Goal: Task Accomplishment & Management: Manage account settings

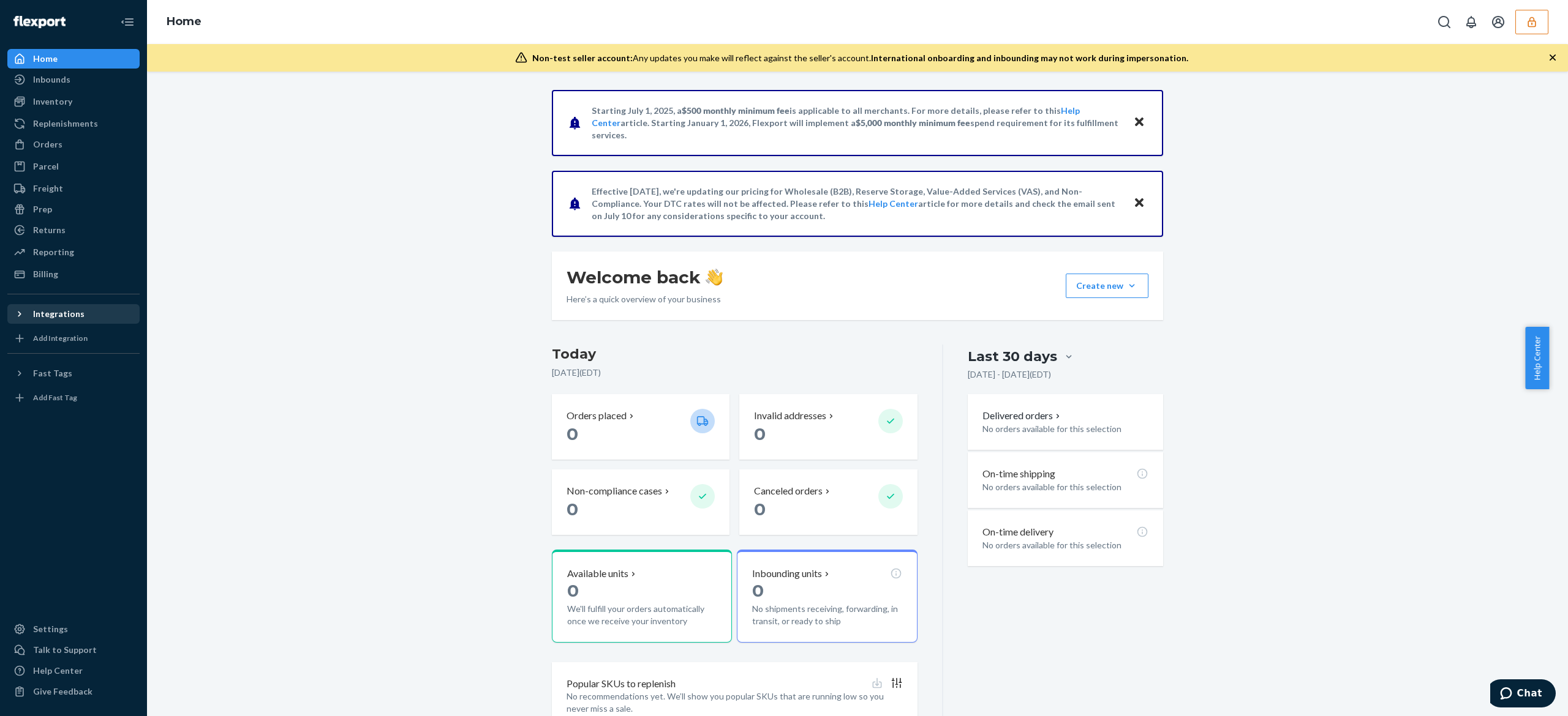
click at [45, 313] on div "Integrations" at bounding box center [59, 313] width 51 height 12
click at [67, 371] on div "Fast Tags" at bounding box center [73, 373] width 130 height 17
click at [1533, 22] on icon "button" at bounding box center [1531, 21] width 12 height 12
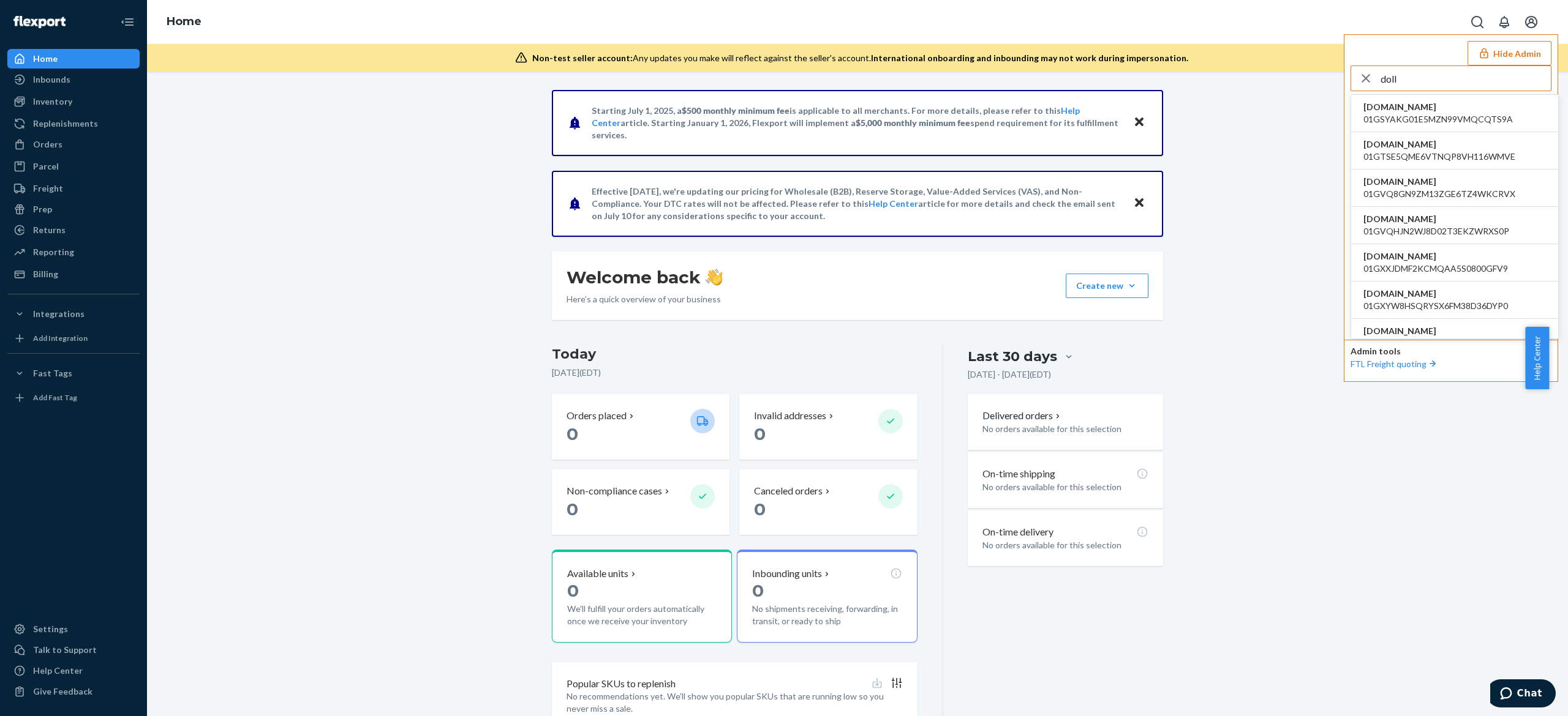
type input "doll"
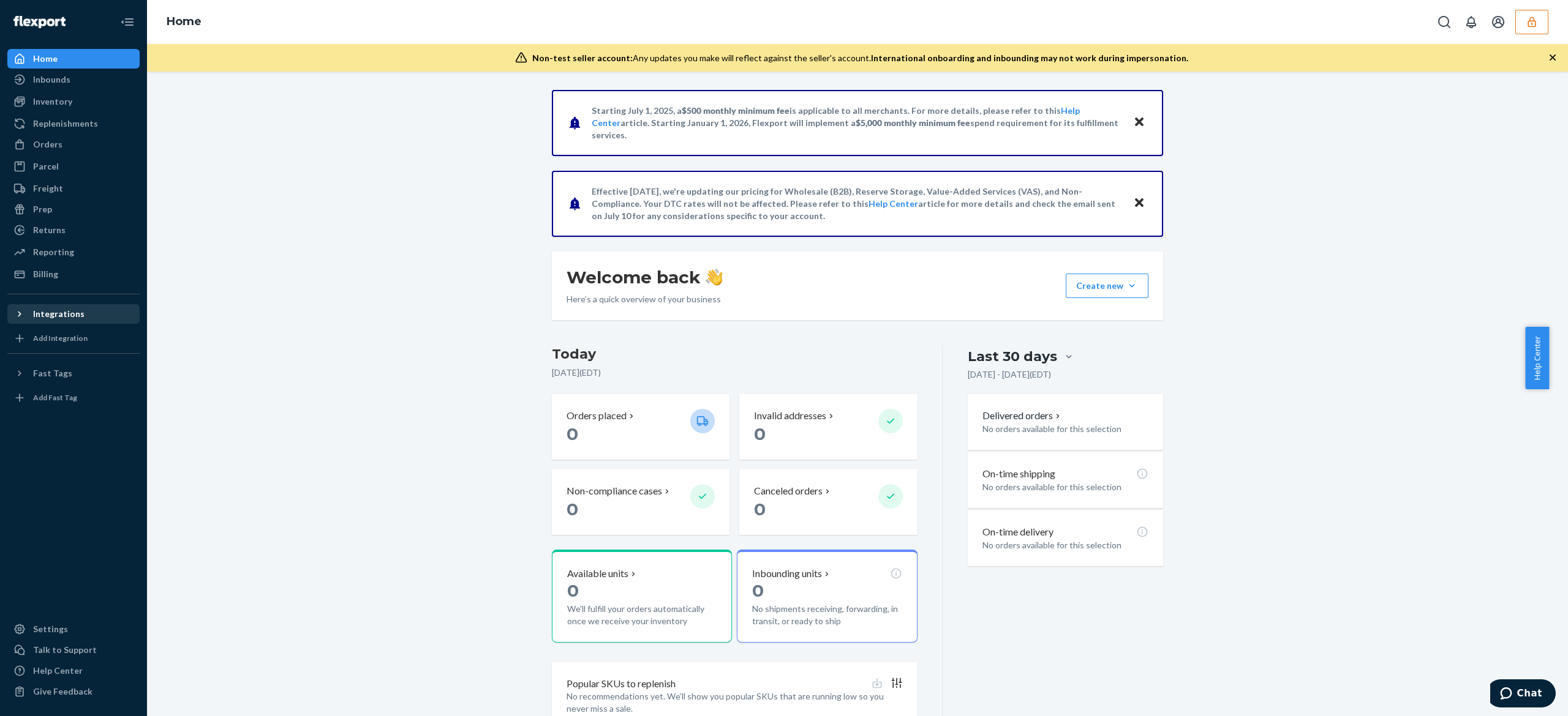
click at [25, 310] on div at bounding box center [23, 313] width 19 height 12
click at [62, 335] on div "Add Integration" at bounding box center [60, 337] width 54 height 10
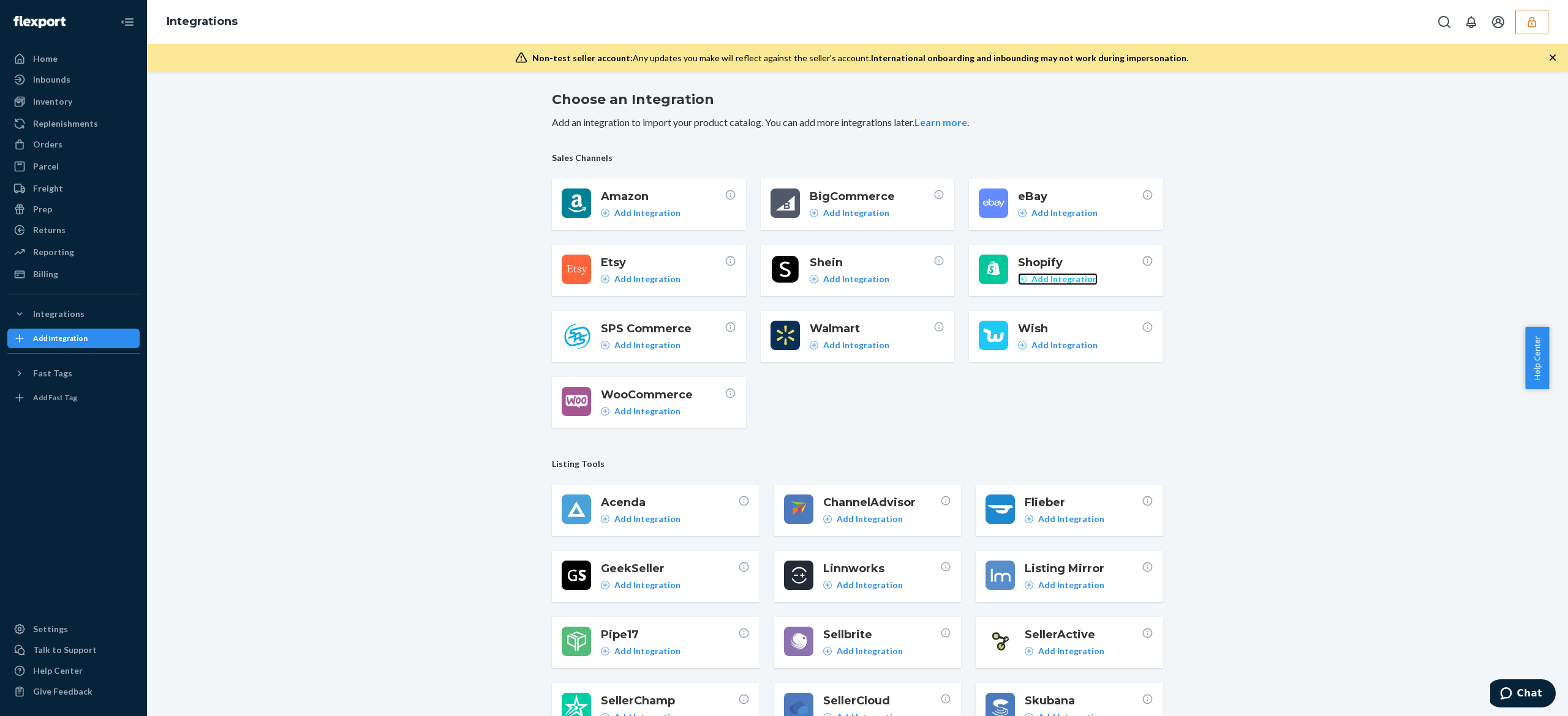
click at [1042, 283] on p "Add Integration" at bounding box center [1064, 278] width 66 height 12
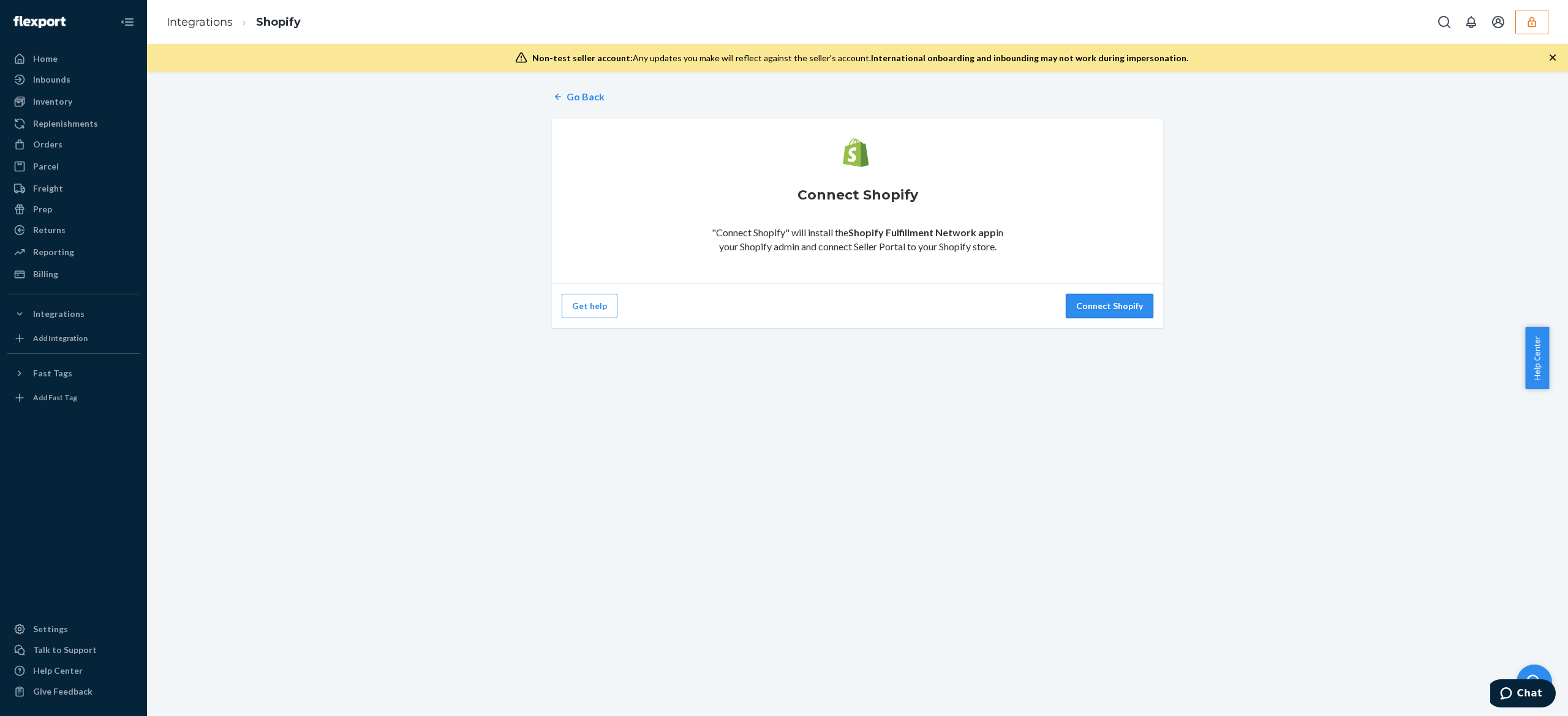
click at [1083, 311] on button "Connect Shopify" at bounding box center [1108, 306] width 87 height 25
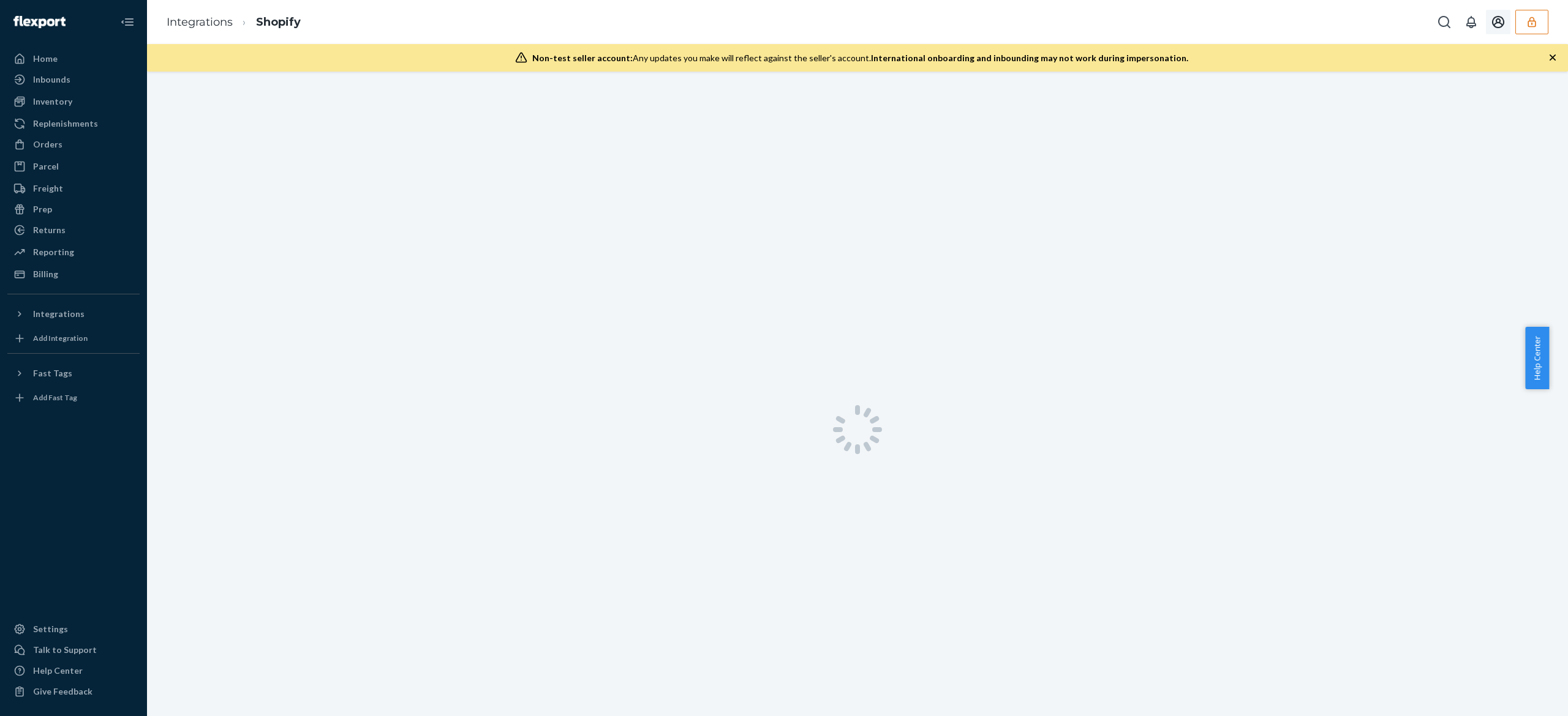
click at [1540, 30] on button "button" at bounding box center [1531, 22] width 33 height 25
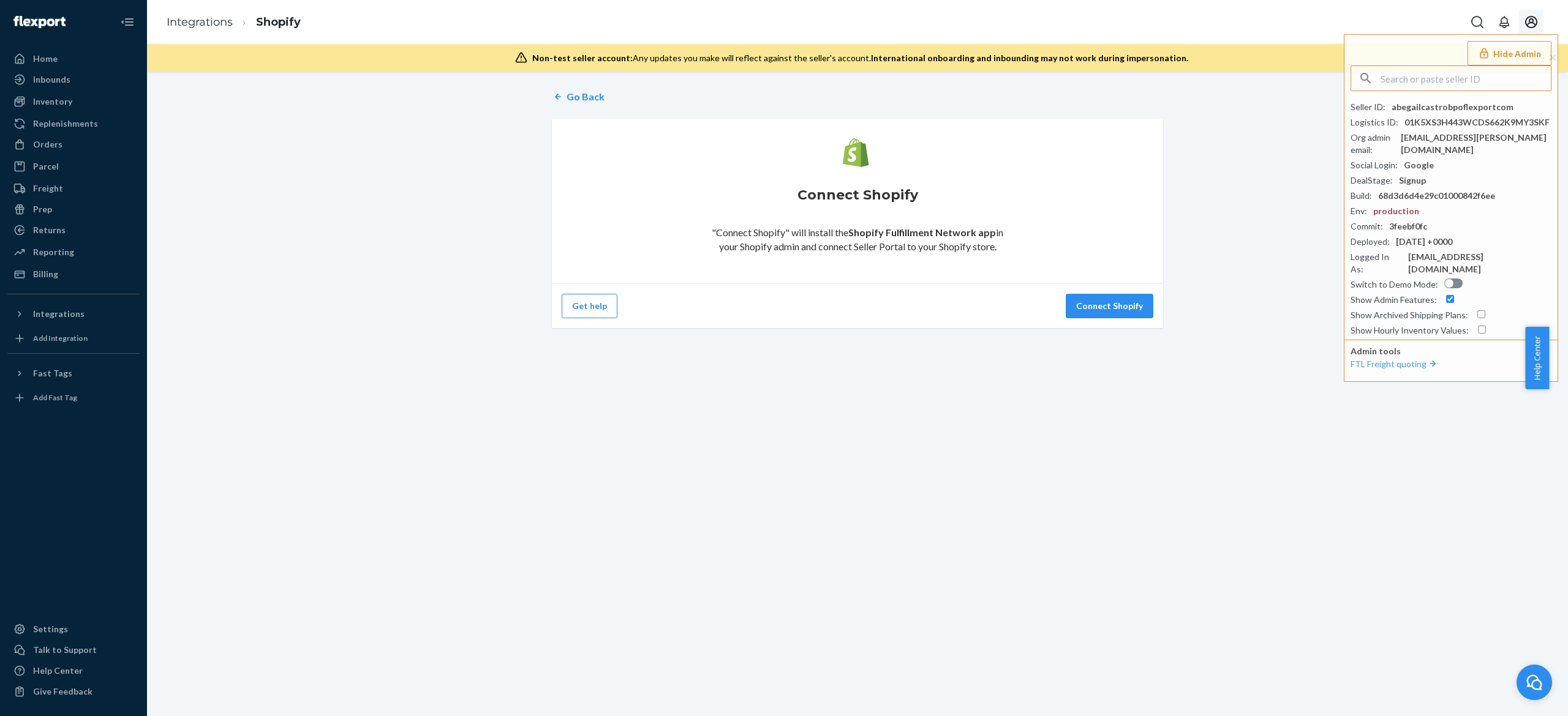
click at [1524, 26] on icon "Open account menu" at bounding box center [1531, 22] width 15 height 15
click at [1392, 77] on input "text" at bounding box center [1465, 78] width 170 height 25
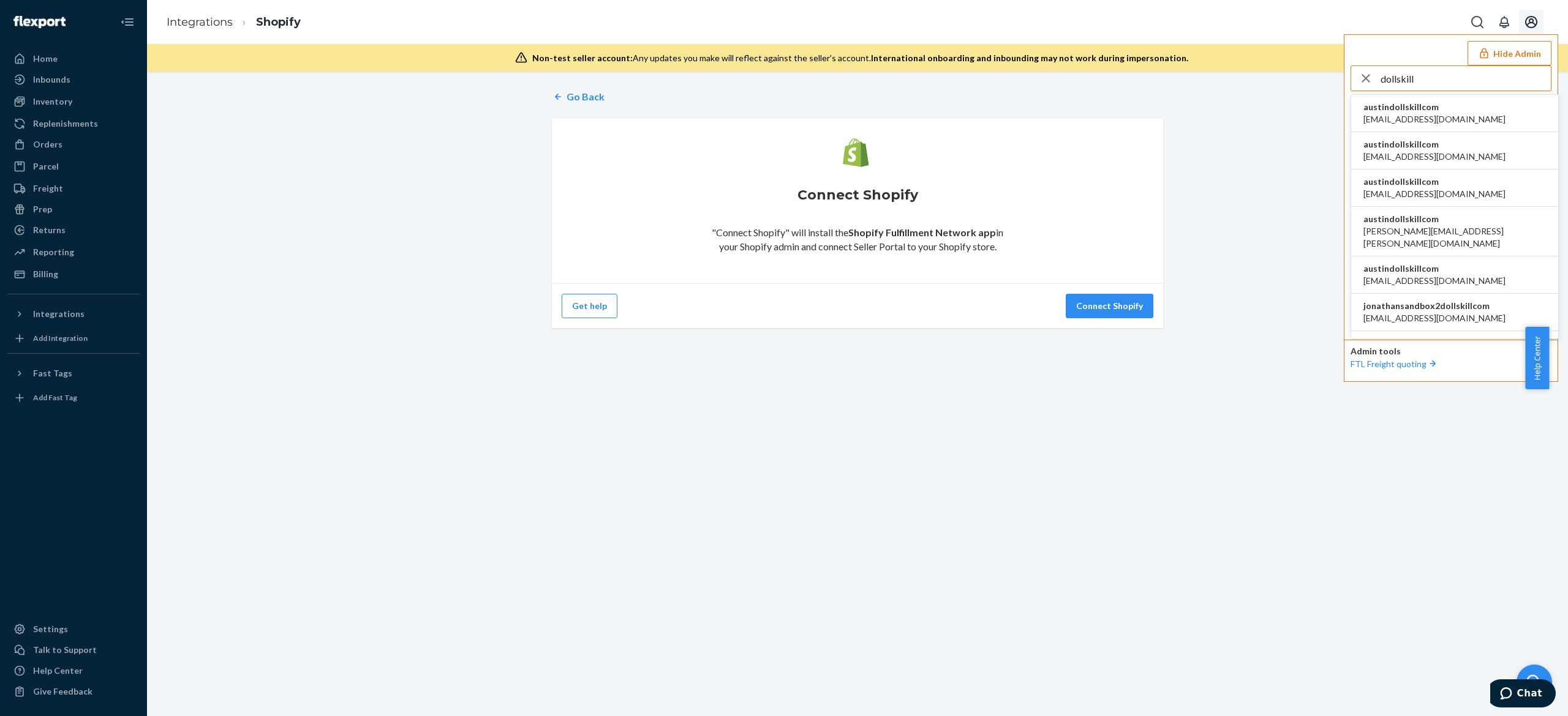
type input "dollskill"
click at [1415, 124] on span "alyssa@dollskill.com" at bounding box center [1434, 119] width 142 height 12
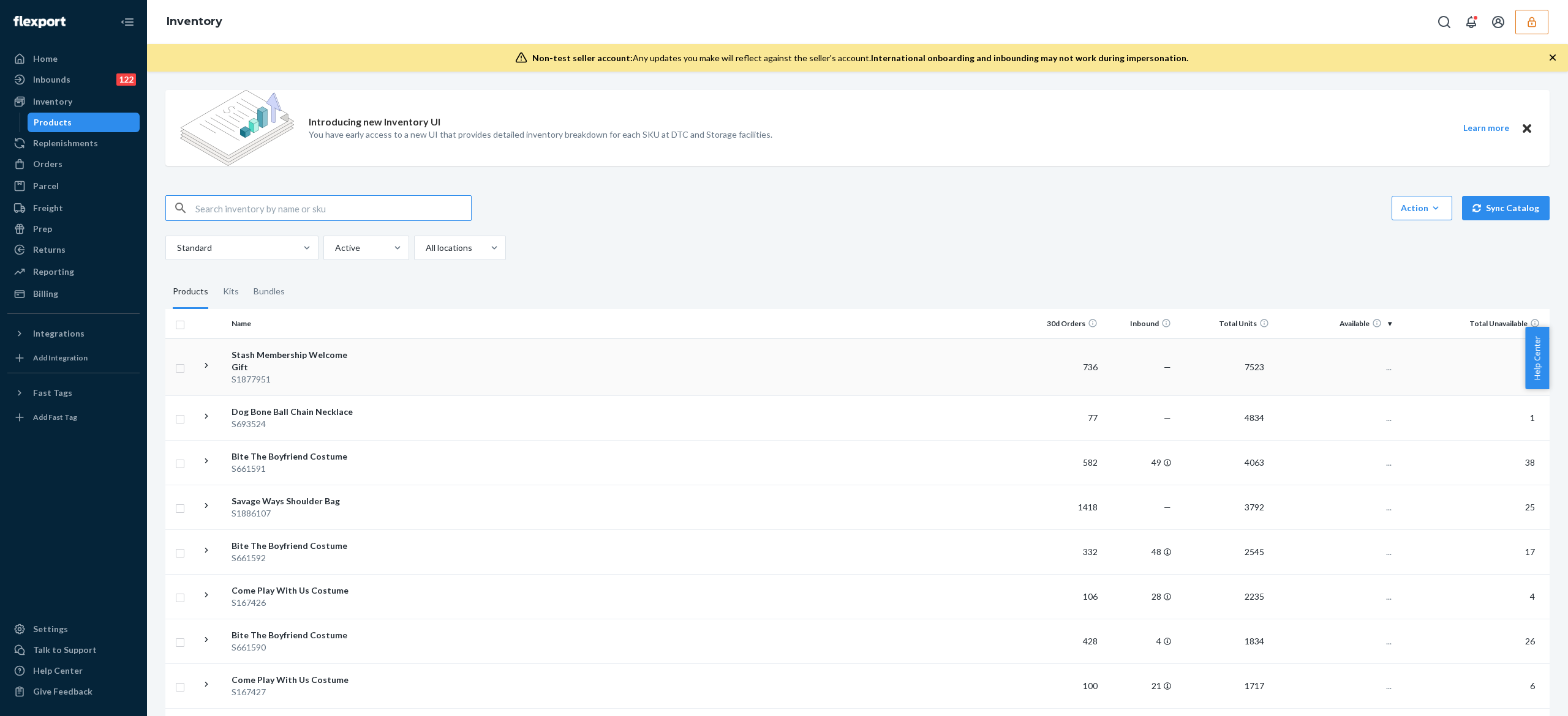
click at [339, 355] on div "Stash Membership Welcome Gift" at bounding box center [295, 361] width 128 height 25
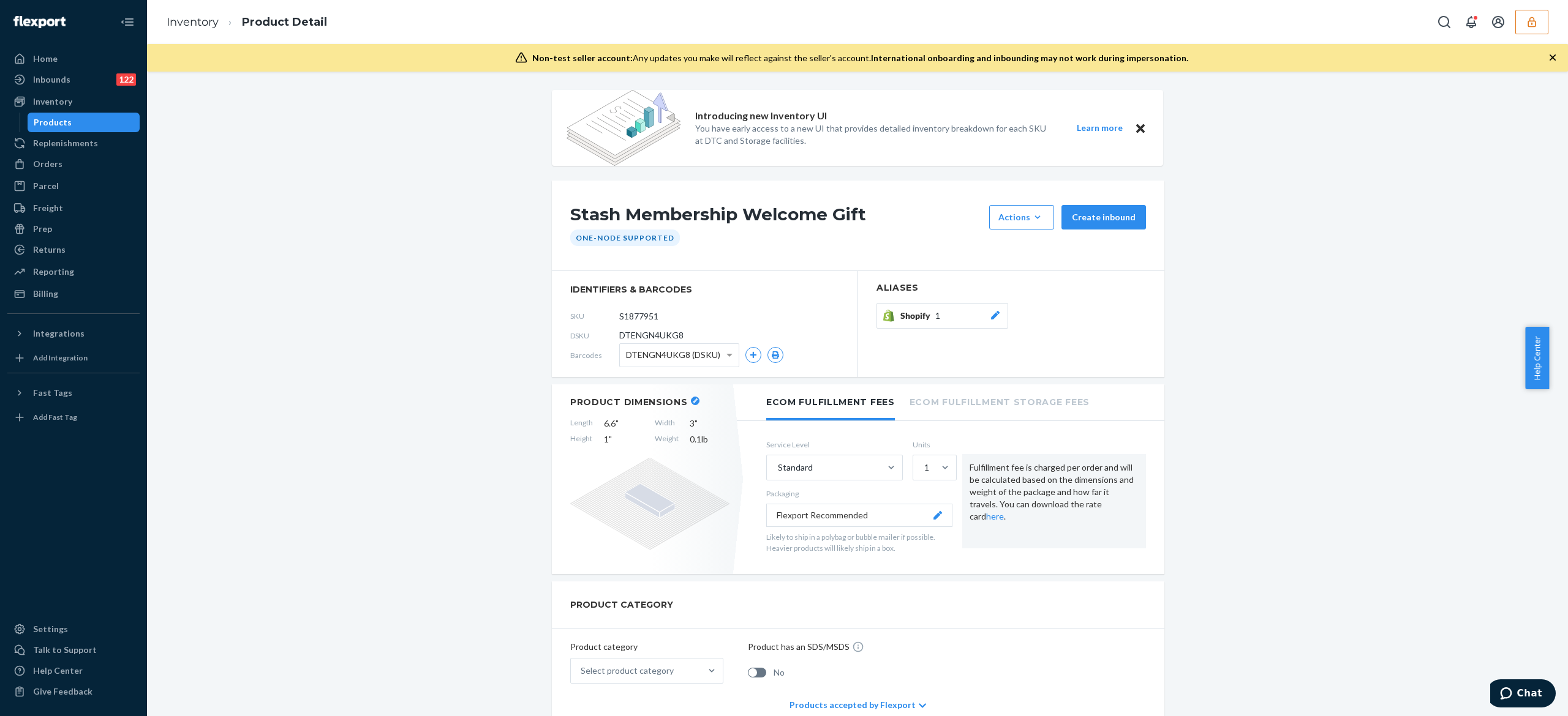
click at [916, 321] on span "Shopify" at bounding box center [917, 315] width 35 height 12
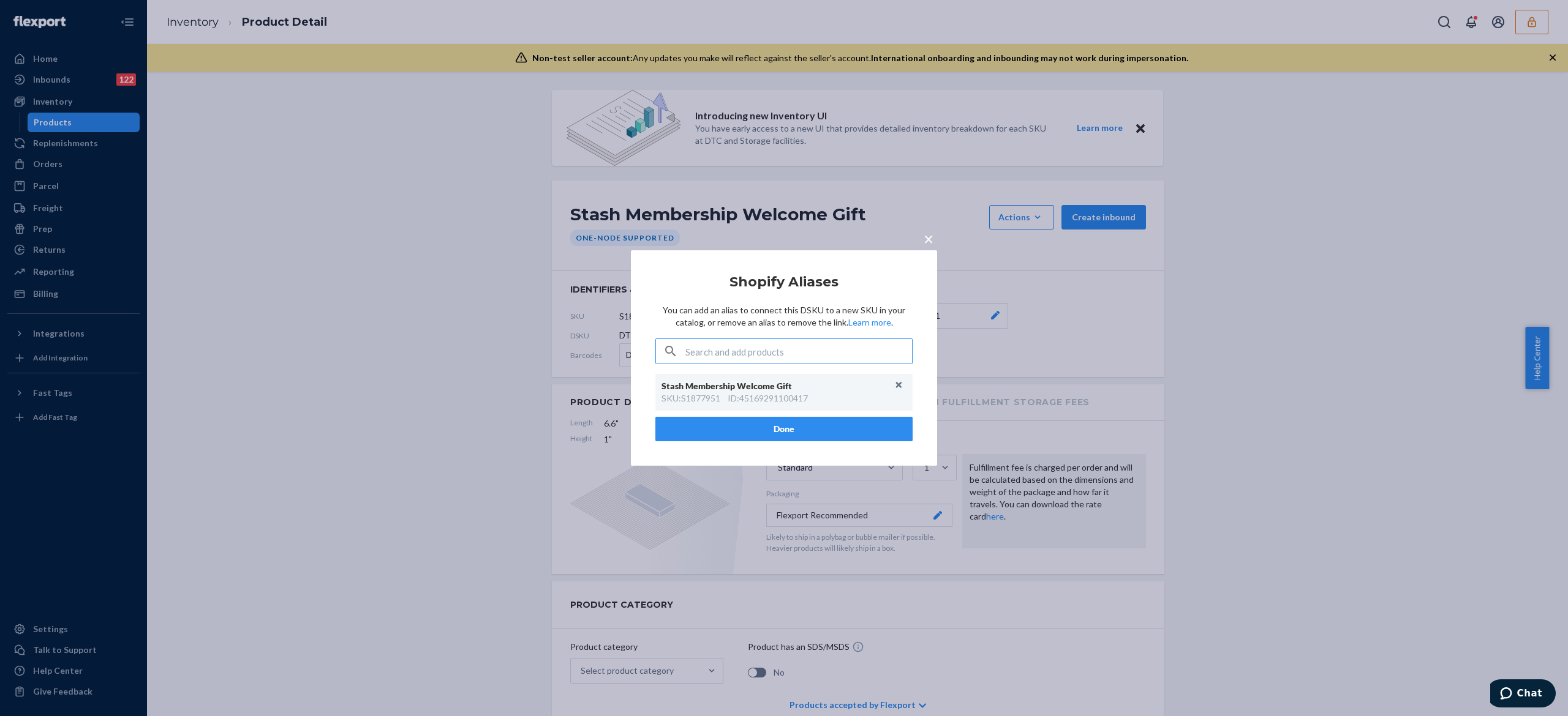
click at [916, 321] on div "× Shopify Aliases You can add an alias to connect this DSKU to a new SKU in you…" at bounding box center [783, 358] width 306 height 216
click at [777, 396] on div "ID : 45169291100417" at bounding box center [767, 398] width 80 height 12
click at [929, 243] on span "×" at bounding box center [928, 238] width 10 height 21
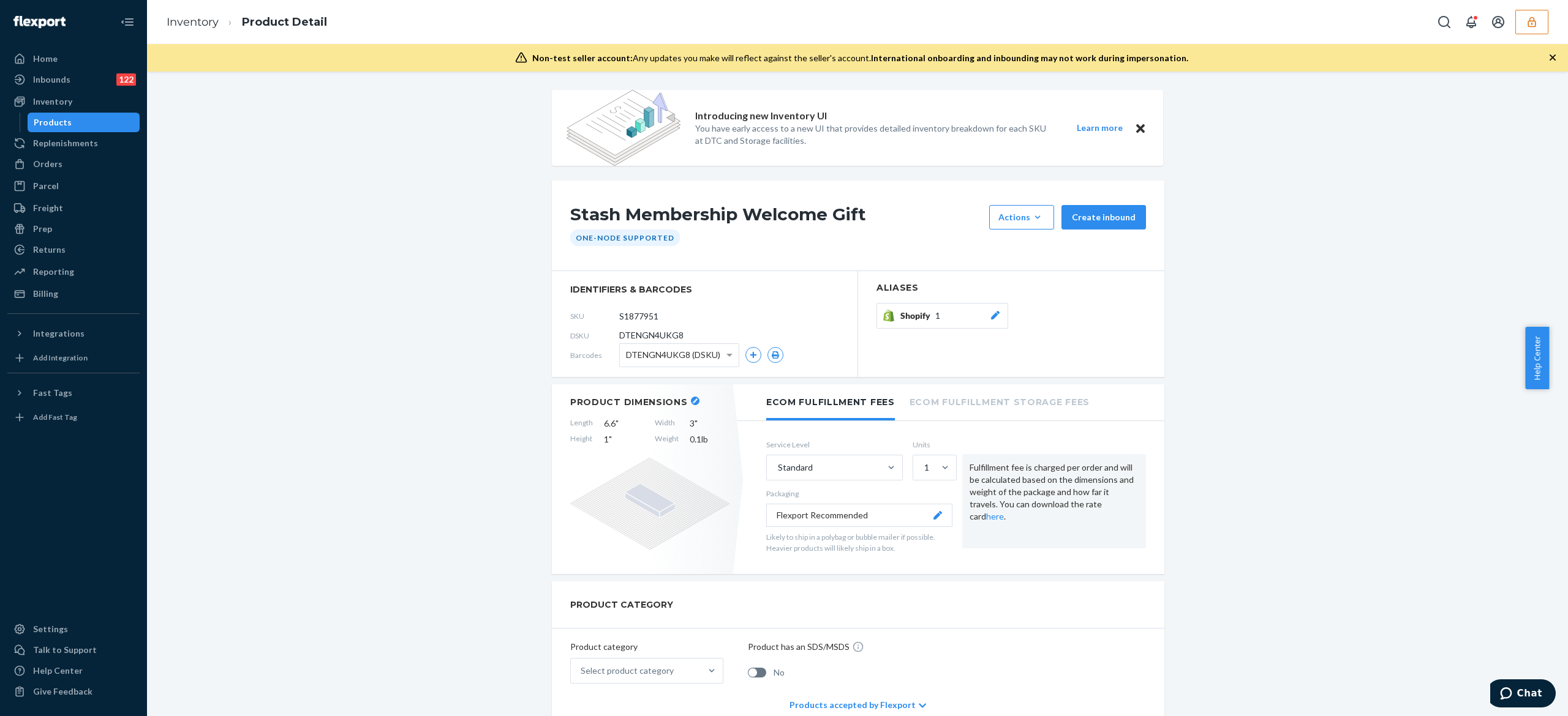
click at [943, 325] on button "Shopify 1" at bounding box center [941, 316] width 131 height 26
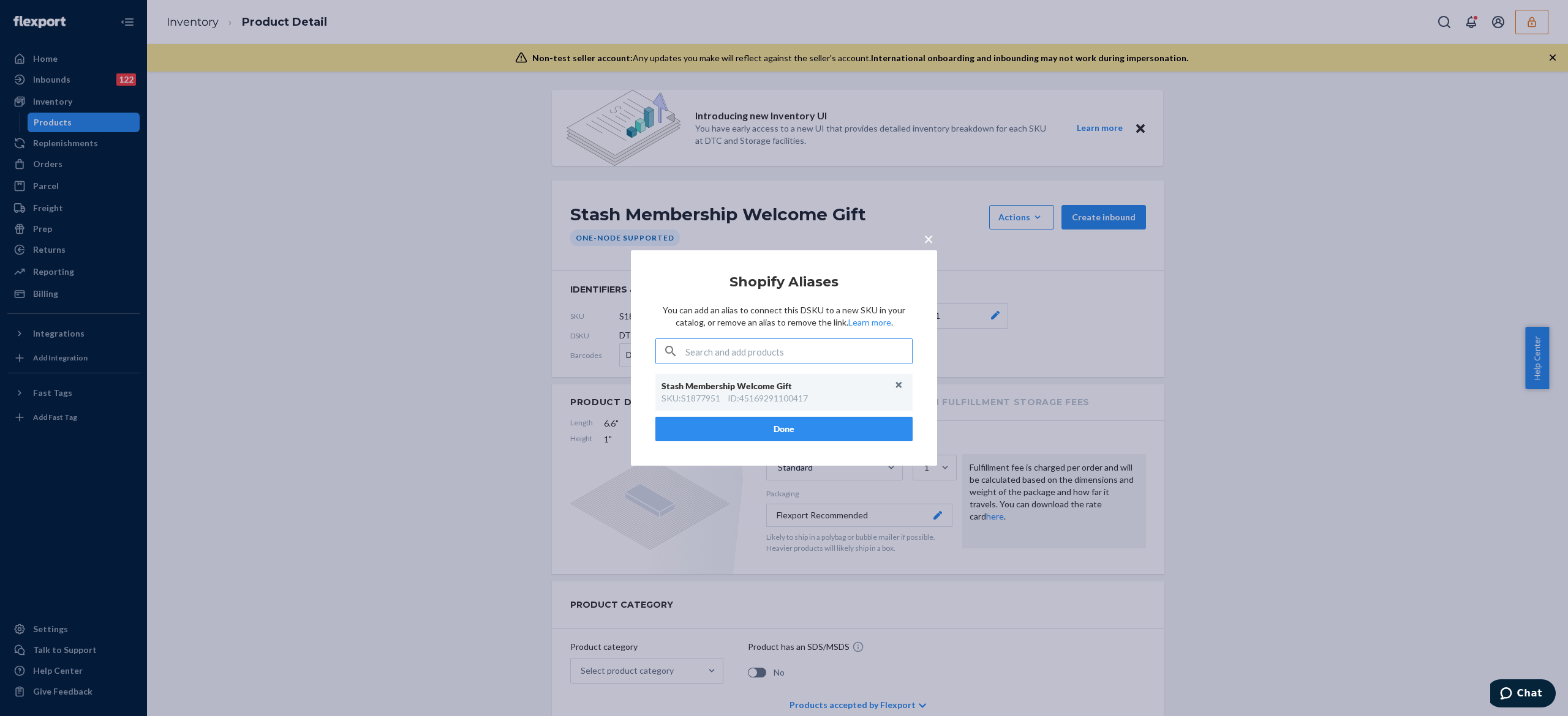
click at [931, 236] on span "×" at bounding box center [928, 238] width 10 height 21
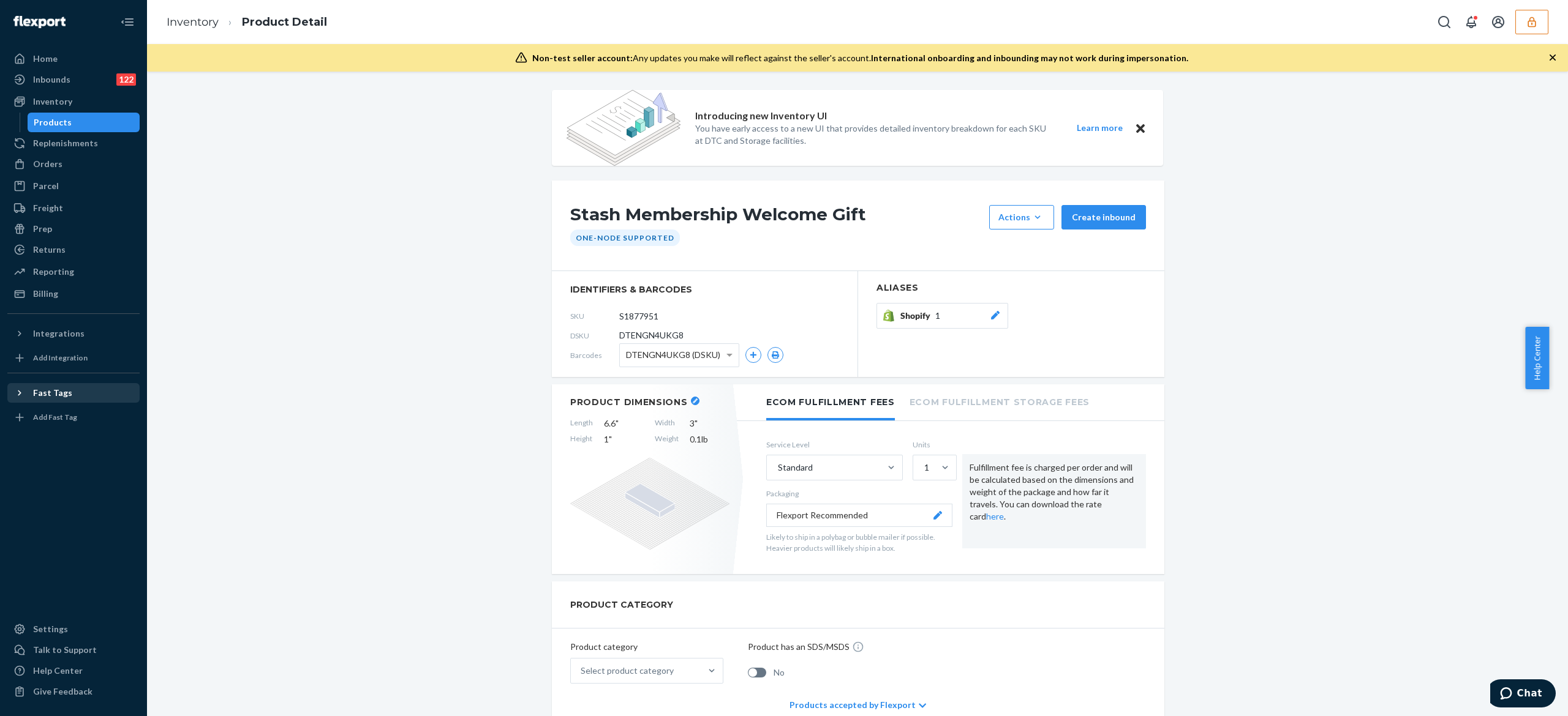
click at [62, 386] on div "Fast Tags" at bounding box center [73, 392] width 130 height 17
click at [718, 220] on h1 "Stash Membership Welcome Gift" at bounding box center [776, 217] width 413 height 25
click at [54, 340] on div "Integrations" at bounding box center [73, 334] width 130 height 17
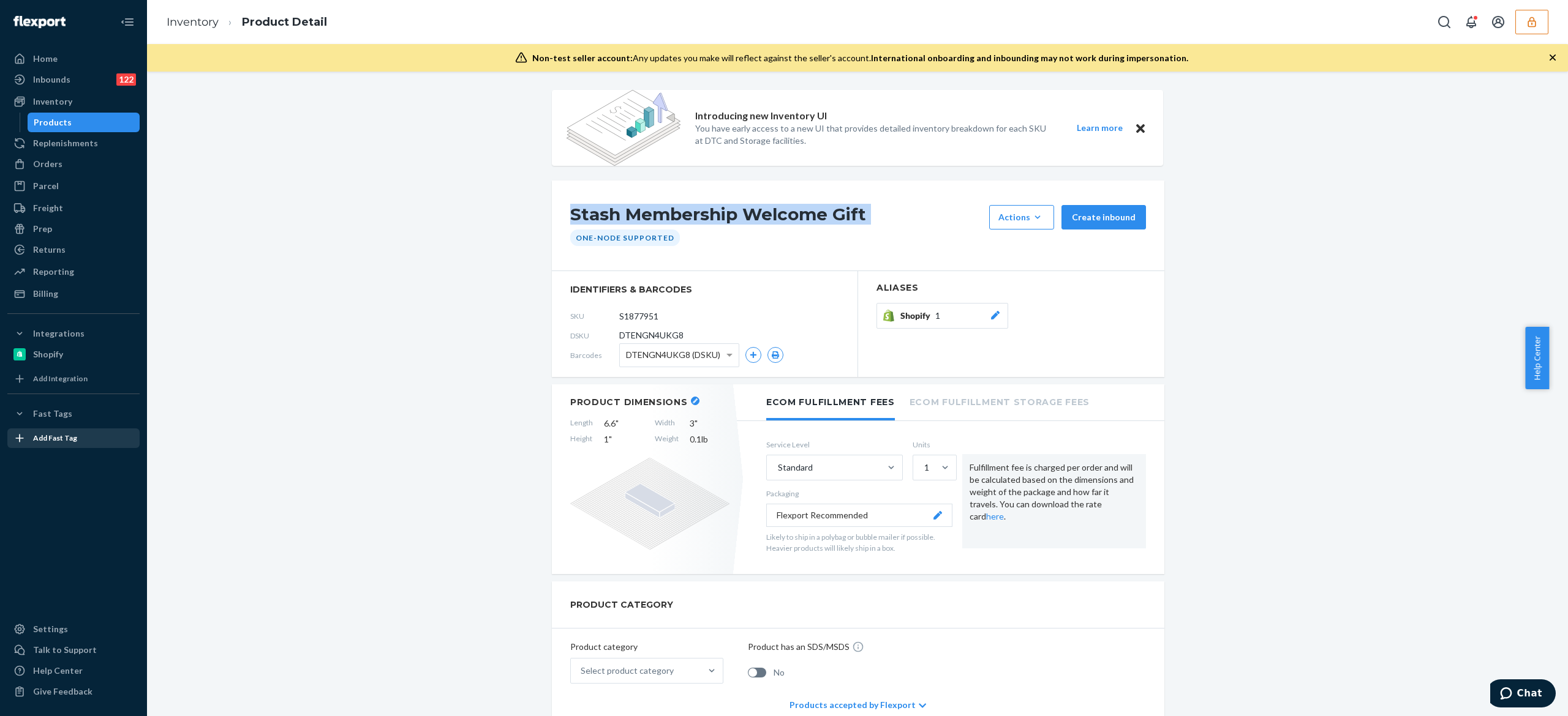
click at [44, 435] on div "Add Fast Tag" at bounding box center [55, 438] width 44 height 10
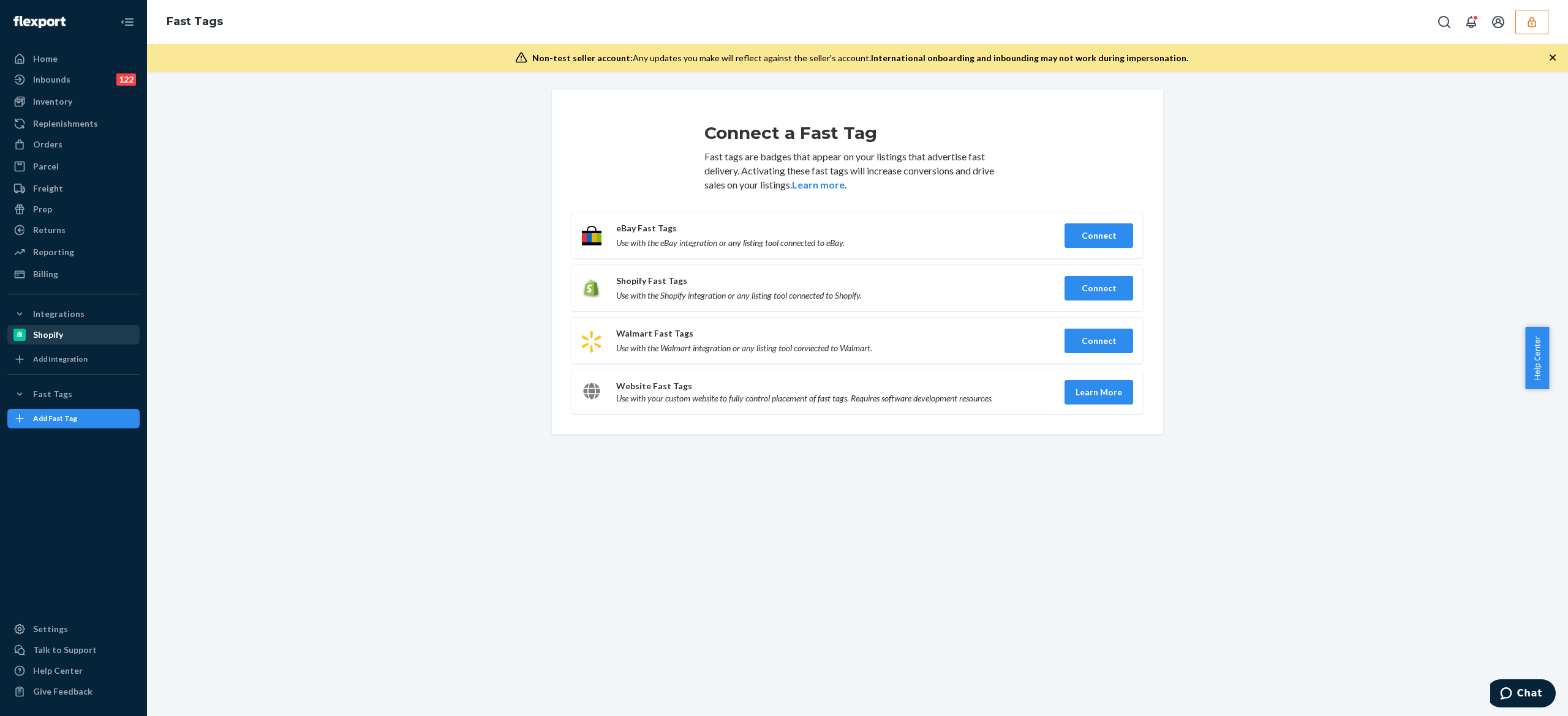
click at [55, 337] on div "Shopify" at bounding box center [48, 335] width 30 height 12
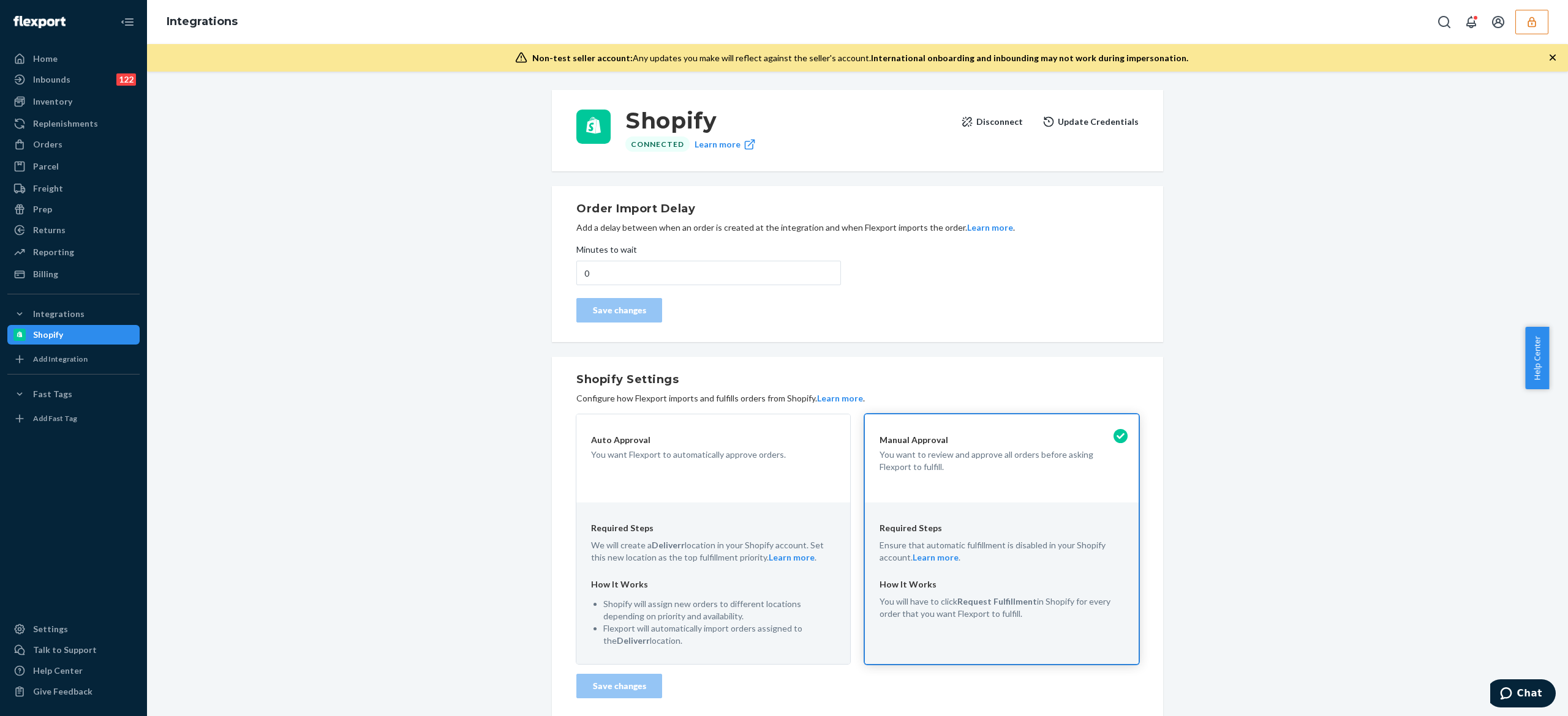
click at [1297, 276] on div "Shopify Connected Learn more Disconnect Update Credentials Order Import Delay A…" at bounding box center [858, 517] width 1403 height 869
click at [63, 411] on div "Add Fast Tag" at bounding box center [73, 418] width 130 height 17
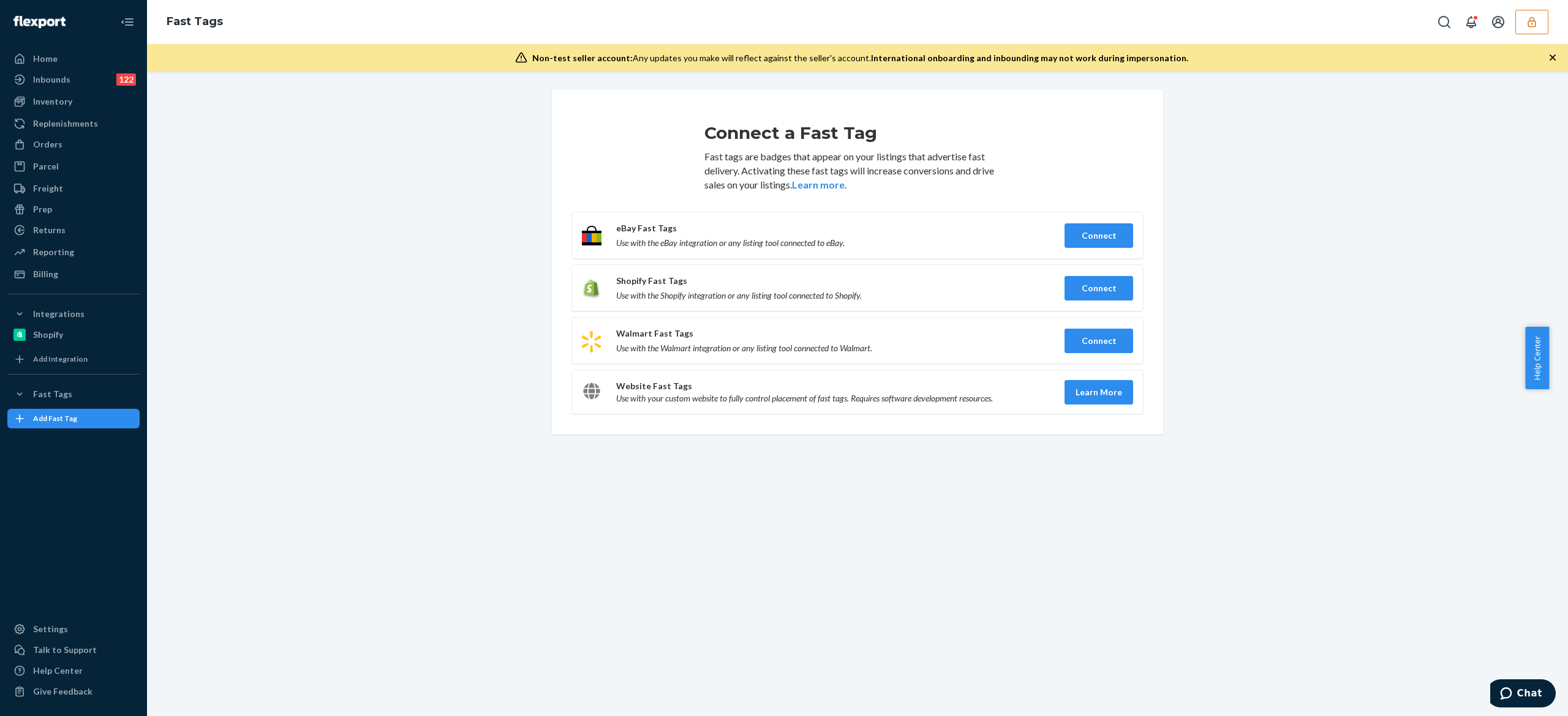
click at [1524, 18] on button "button" at bounding box center [1531, 22] width 33 height 25
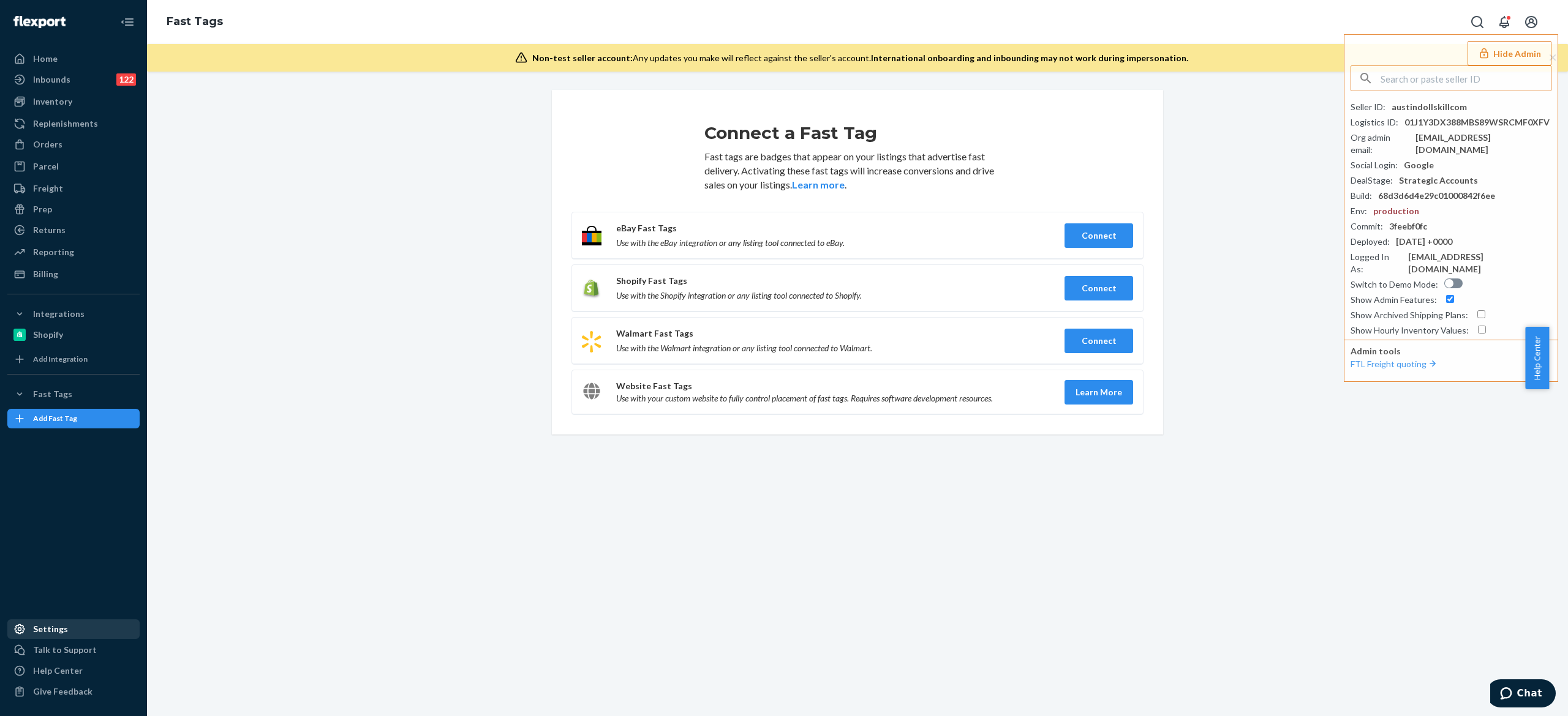
click at [54, 629] on div "Settings" at bounding box center [51, 629] width 35 height 12
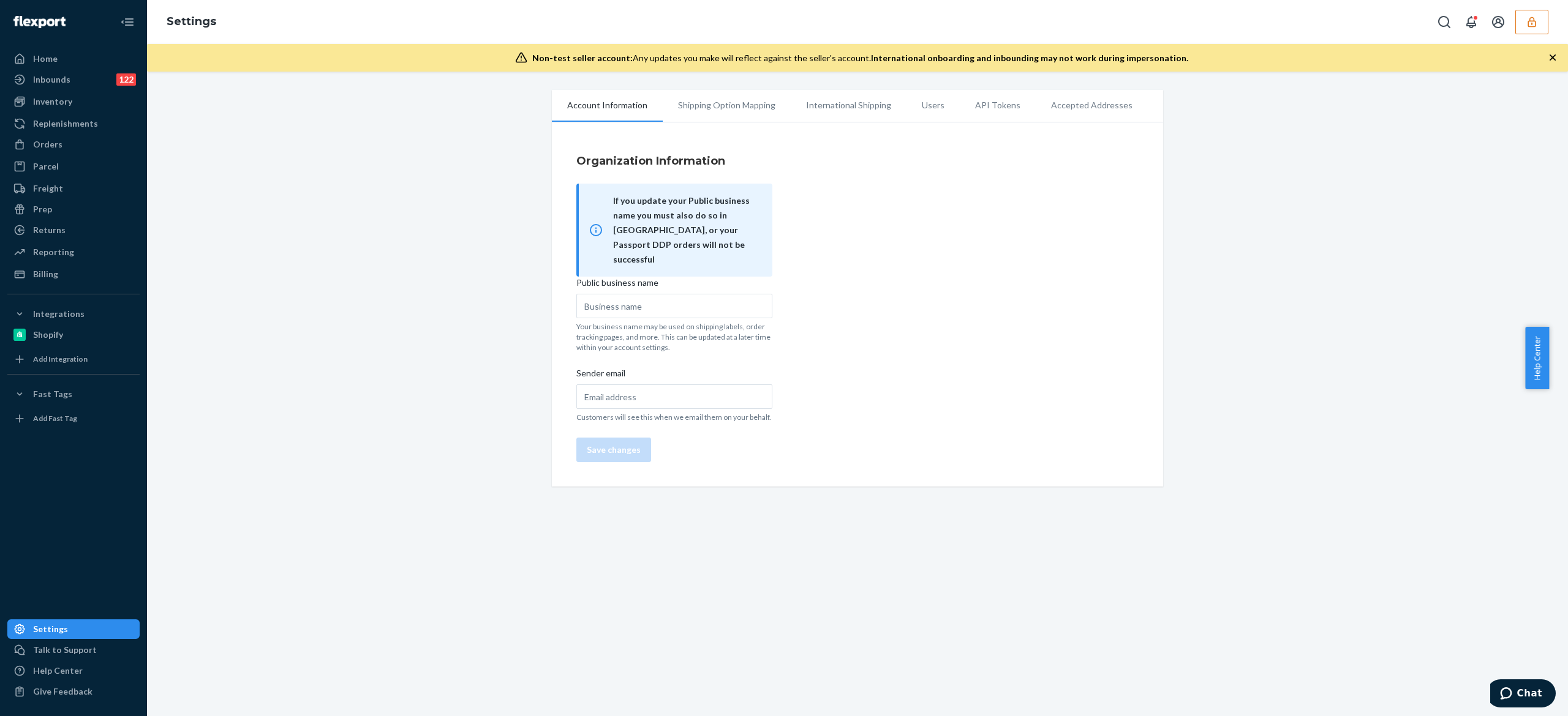
type input "Dolls Kill"
type input "contact@dollskill.com"
click at [86, 392] on div "Fast Tags" at bounding box center [73, 394] width 130 height 17
click at [1527, 26] on icon "button" at bounding box center [1531, 21] width 12 height 12
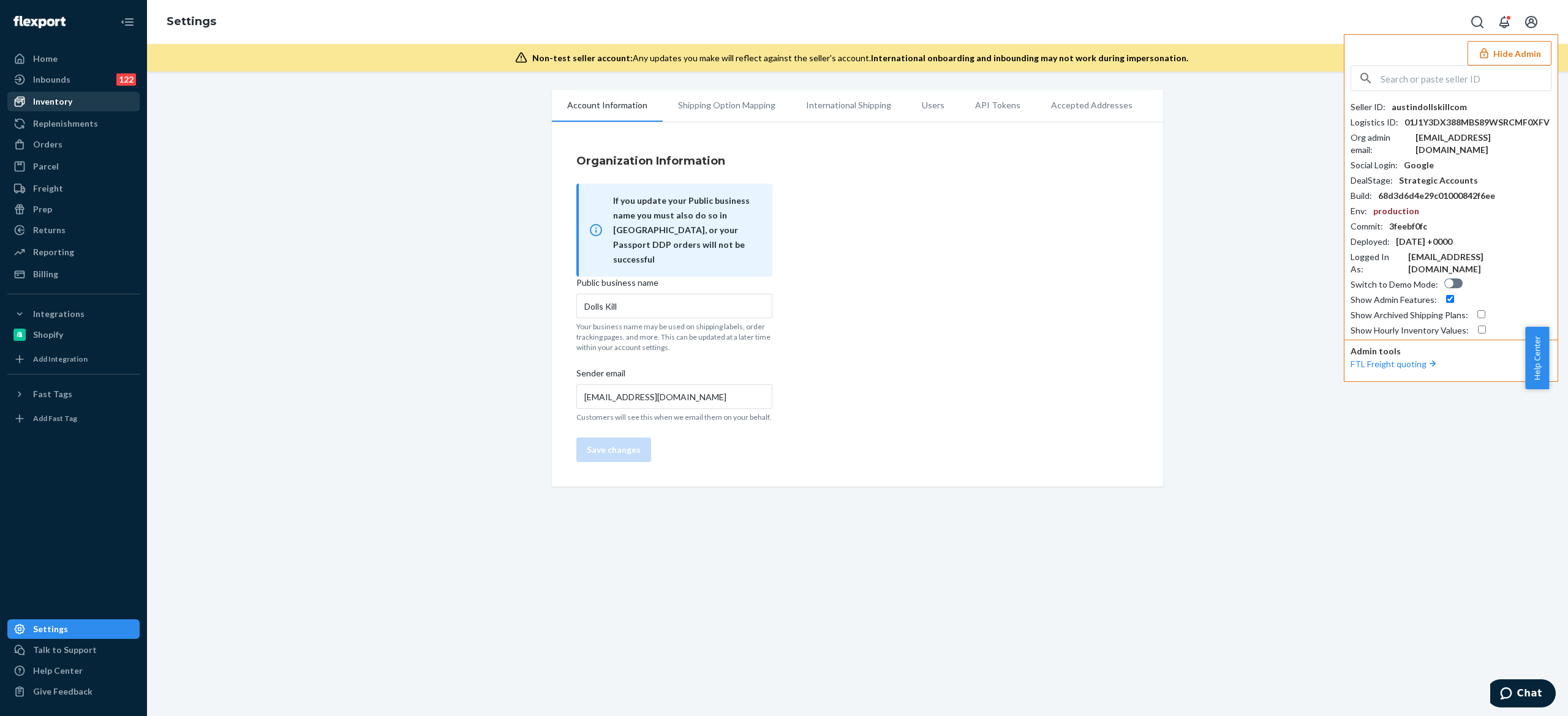
click at [91, 102] on div "Inventory" at bounding box center [73, 101] width 130 height 17
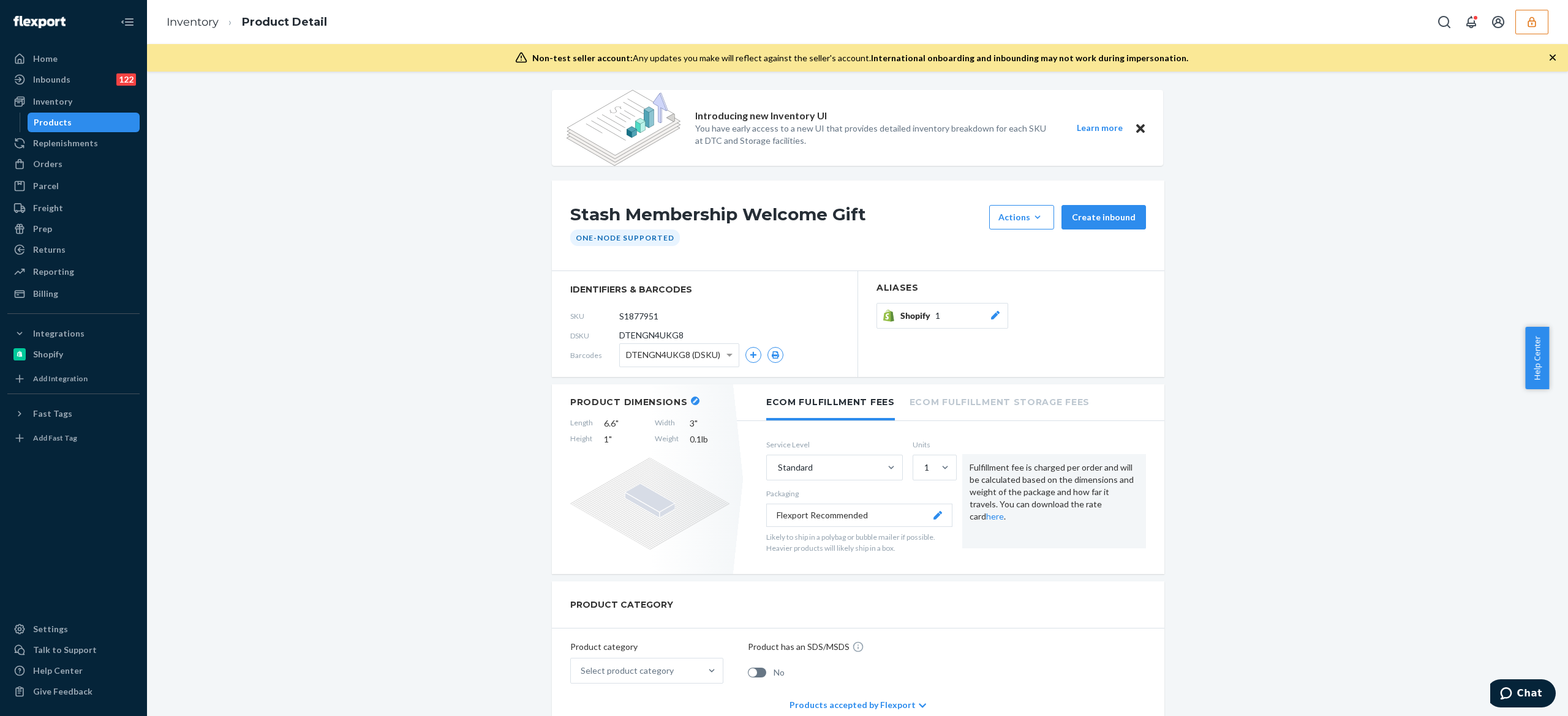
scroll to position [1027, 0]
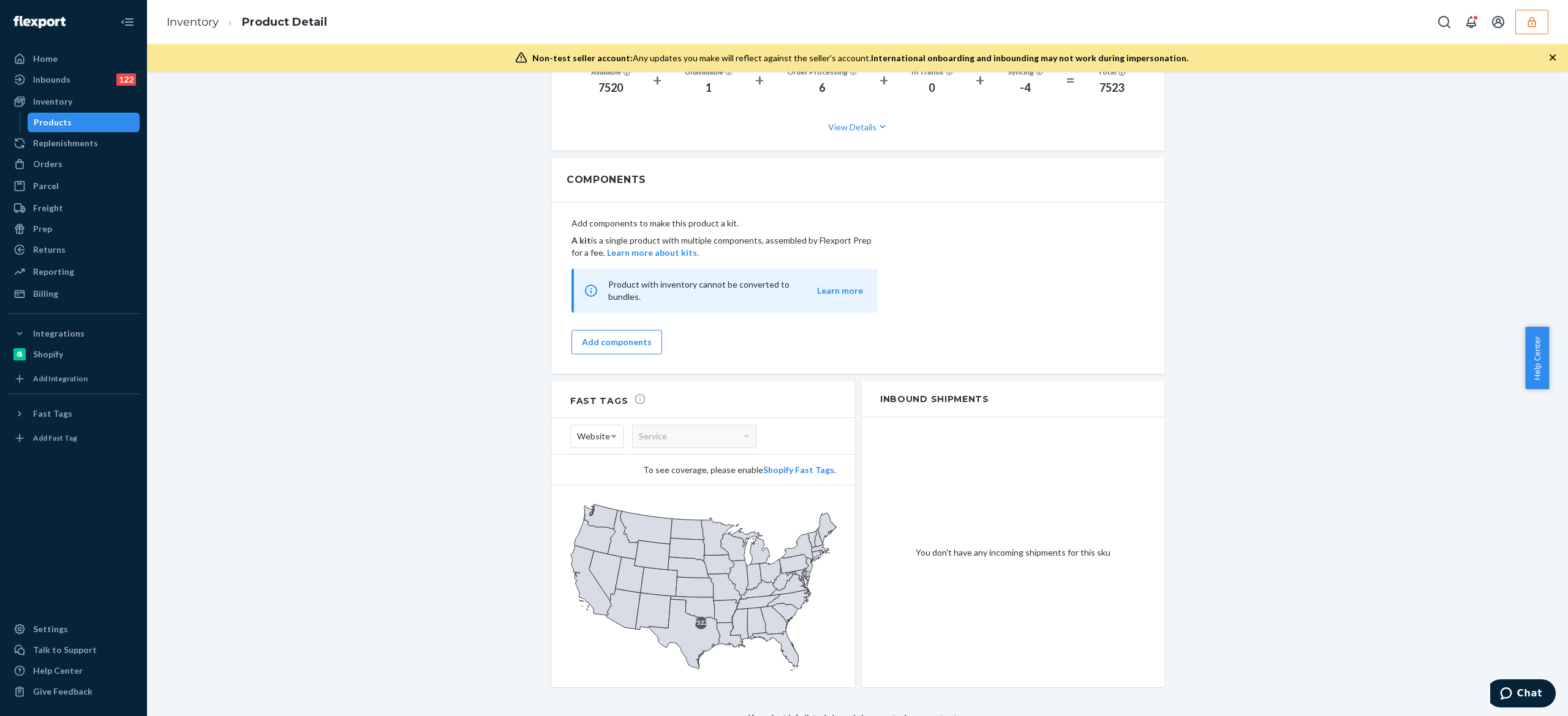
click at [591, 431] on span "Website" at bounding box center [594, 437] width 33 height 21
click at [584, 435] on span "Website" at bounding box center [594, 437] width 33 height 21
click at [593, 432] on span "Website" at bounding box center [594, 437] width 33 height 21
click at [1080, 344] on div "Add components to make this product a kit. A kit is a single product with multi…" at bounding box center [858, 286] width 574 height 152
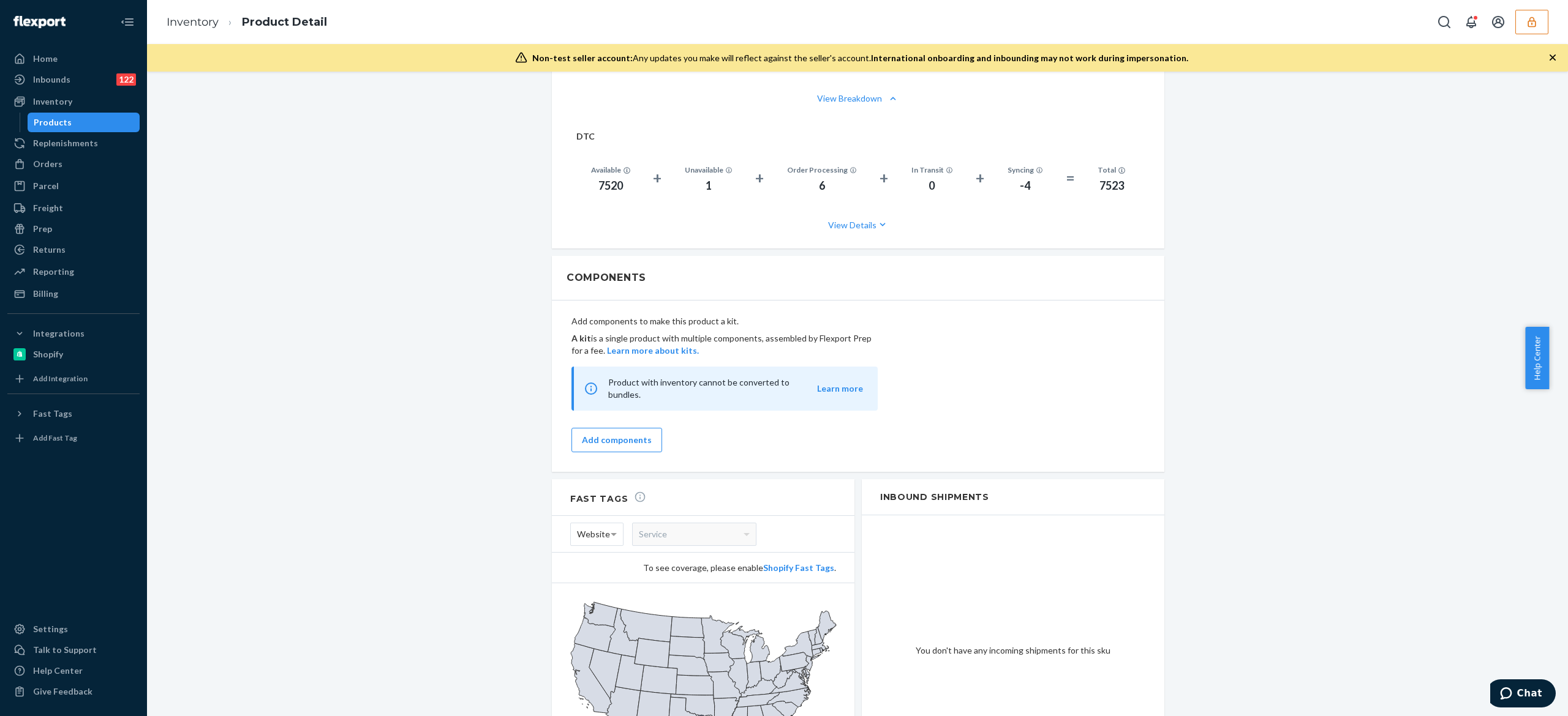
scroll to position [0, 0]
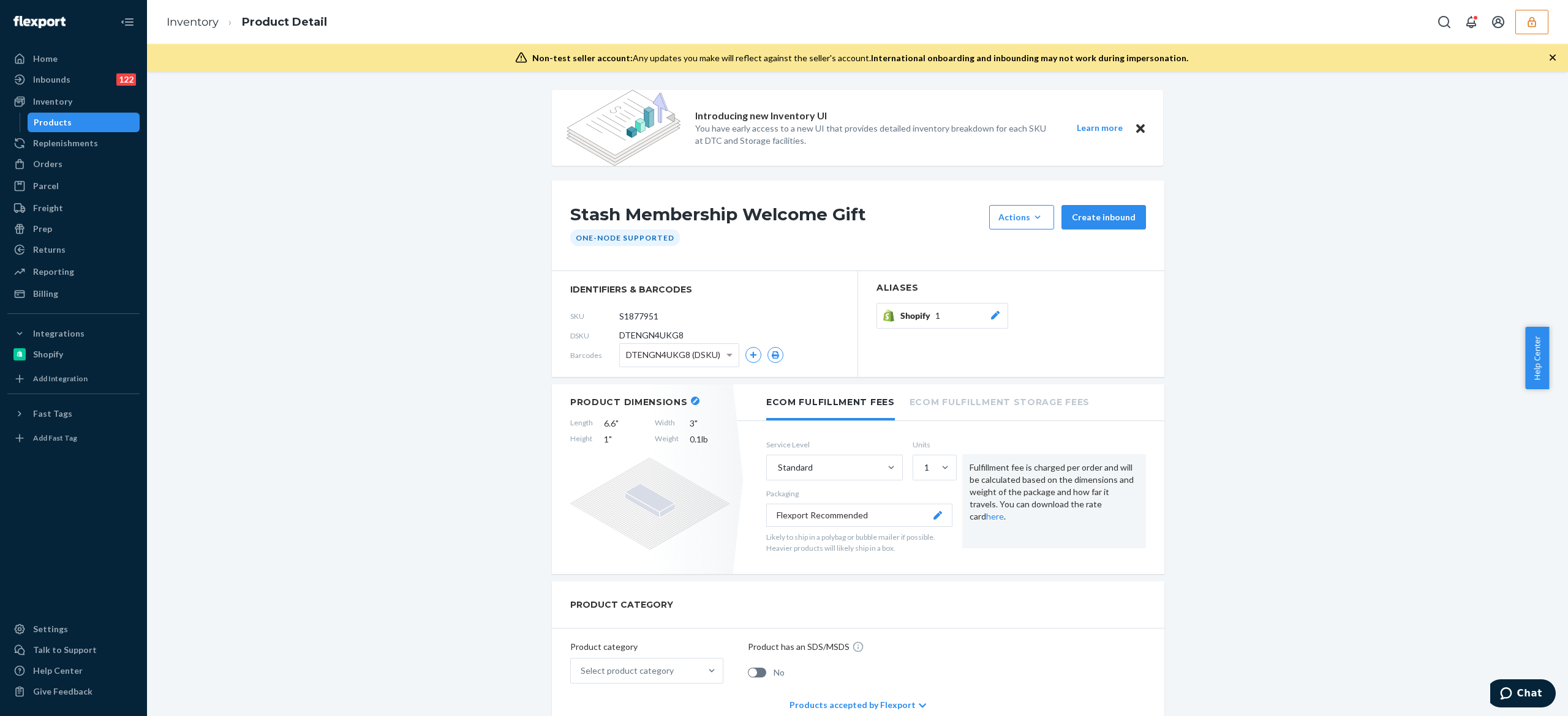
click at [1544, 22] on button "button" at bounding box center [1531, 22] width 33 height 25
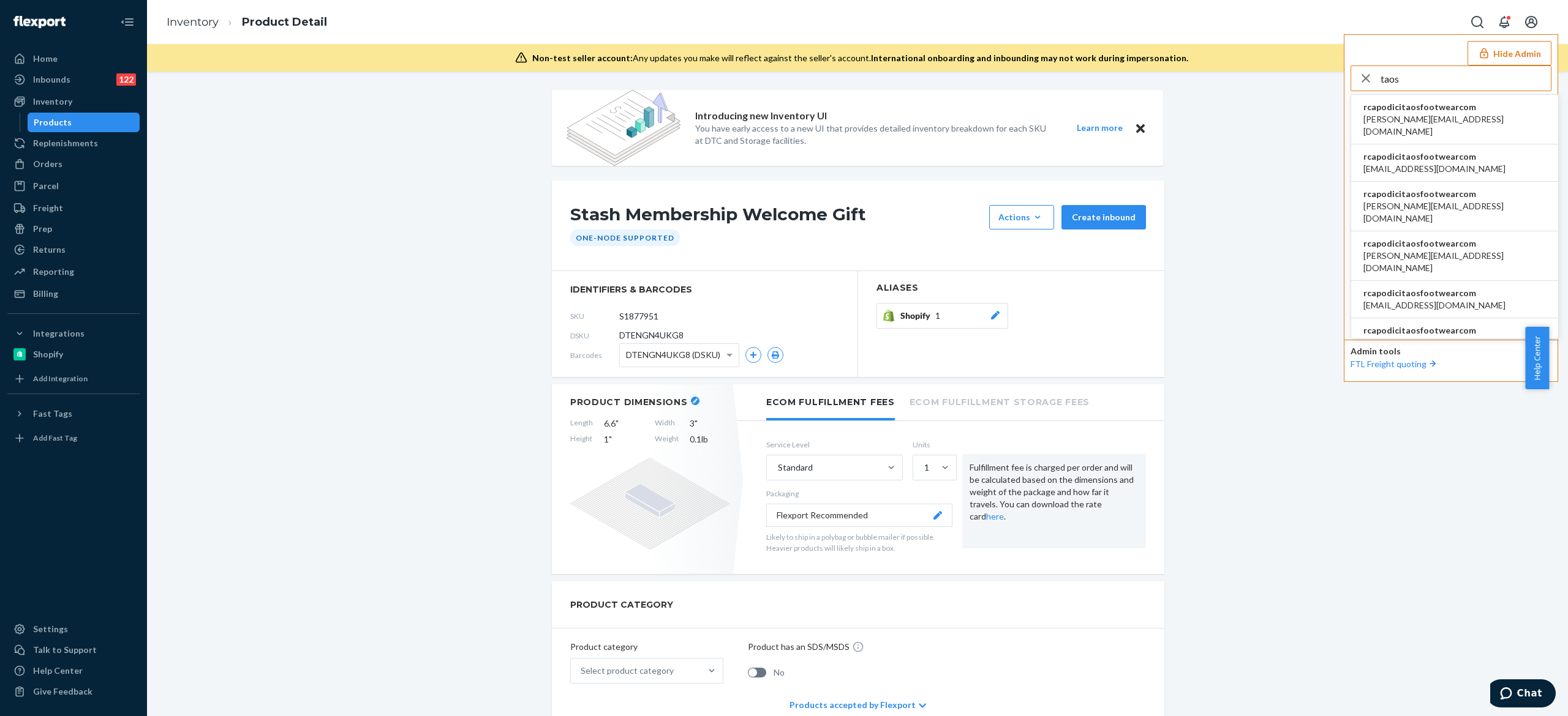
type input "taos"
click at [1434, 120] on span "a.candia@aventus.com" at bounding box center [1454, 125] width 183 height 25
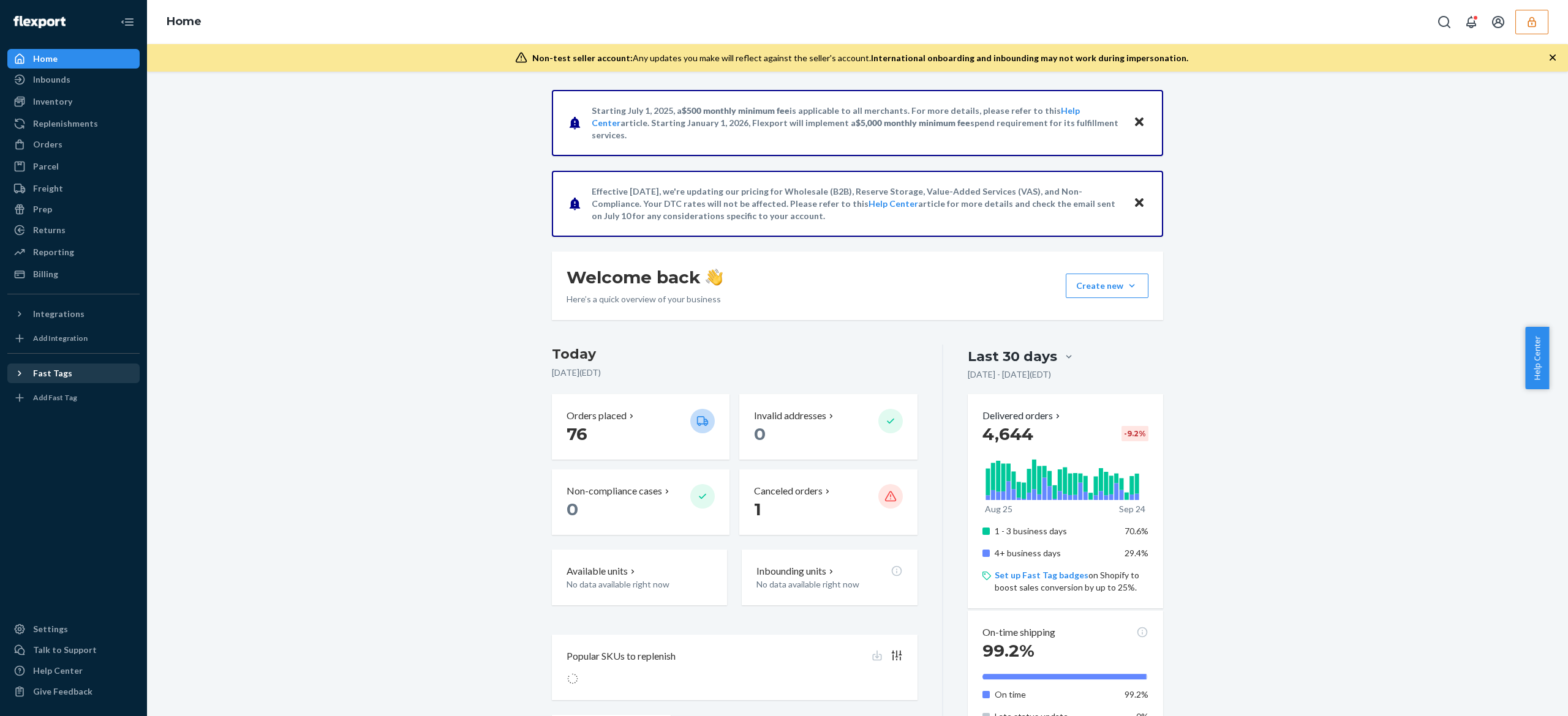
click at [62, 371] on div "Fast Tags" at bounding box center [52, 373] width 40 height 12
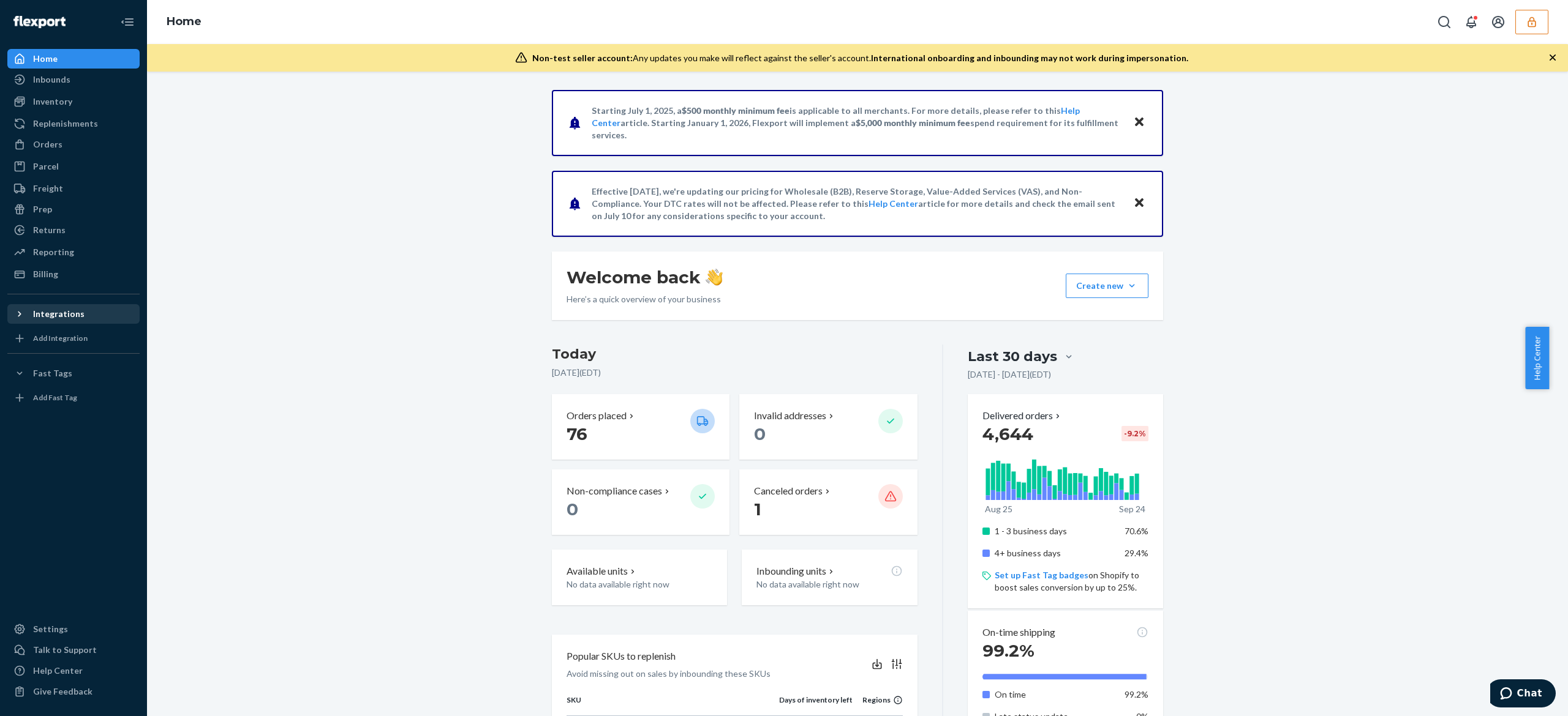
click at [58, 313] on div "Integrations" at bounding box center [59, 313] width 51 height 12
click at [60, 340] on div "Shopify" at bounding box center [48, 335] width 30 height 12
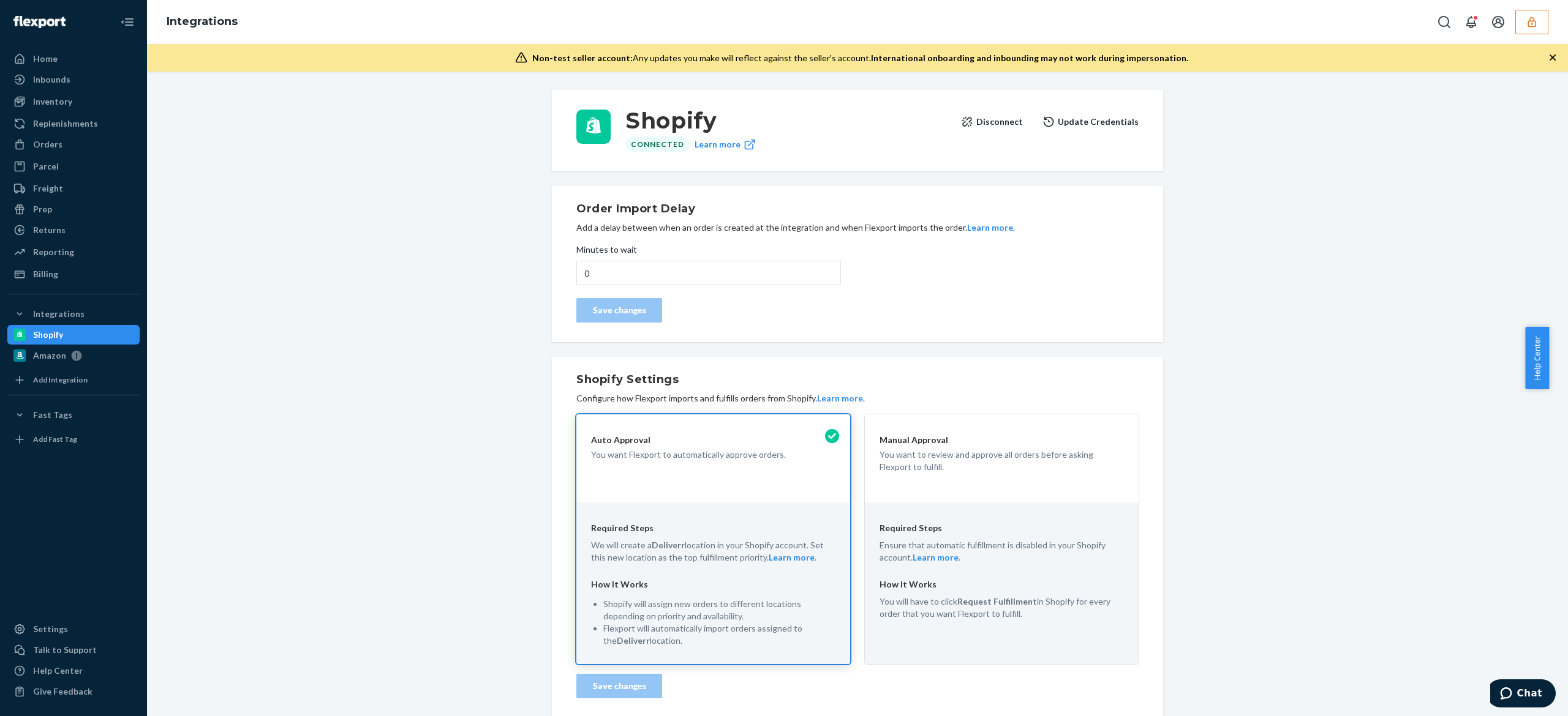
click at [1537, 28] on button "button" at bounding box center [1531, 22] width 33 height 25
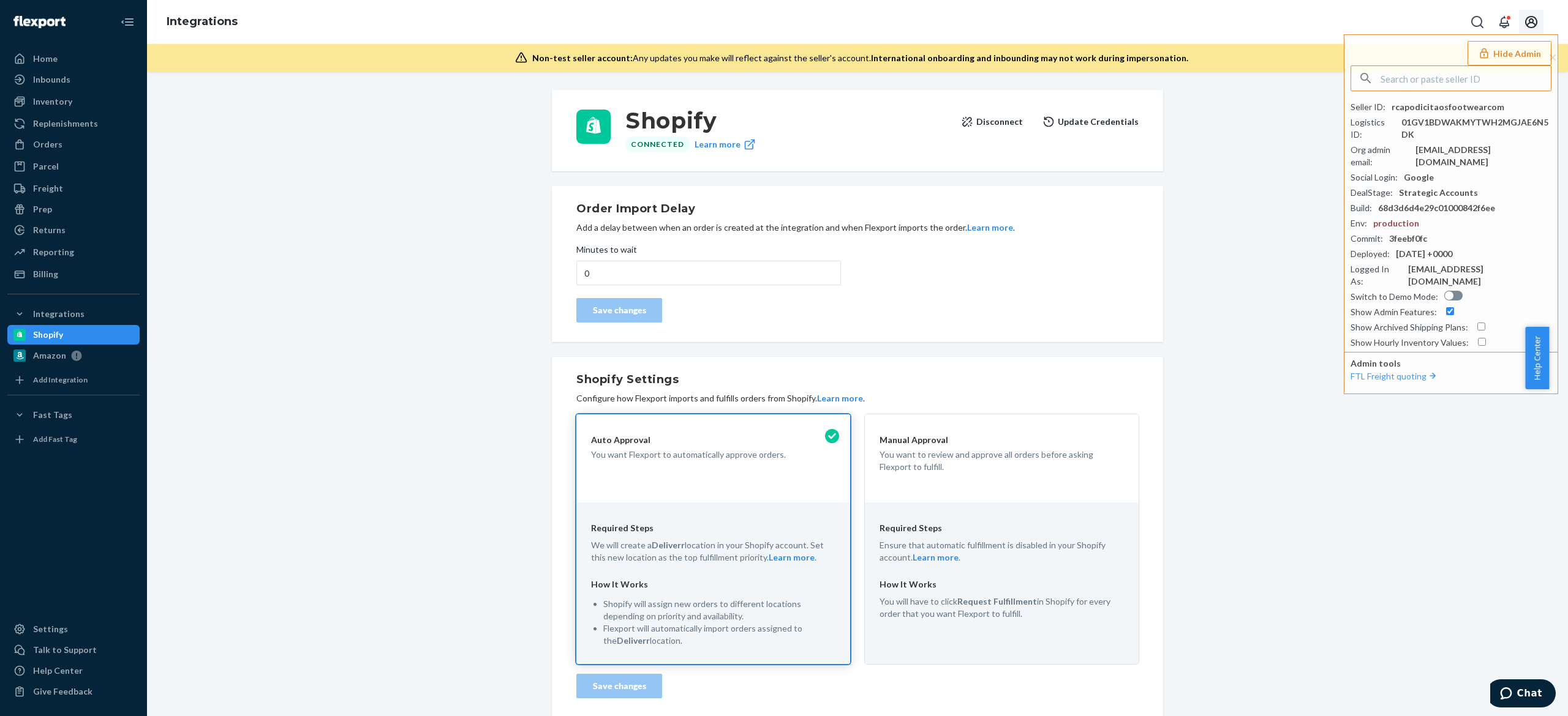
click at [1537, 27] on icon "Open account menu" at bounding box center [1531, 22] width 15 height 15
click at [1495, 95] on div "Log out" at bounding box center [1506, 85] width 92 height 23
